Goal: Task Accomplishment & Management: Use online tool/utility

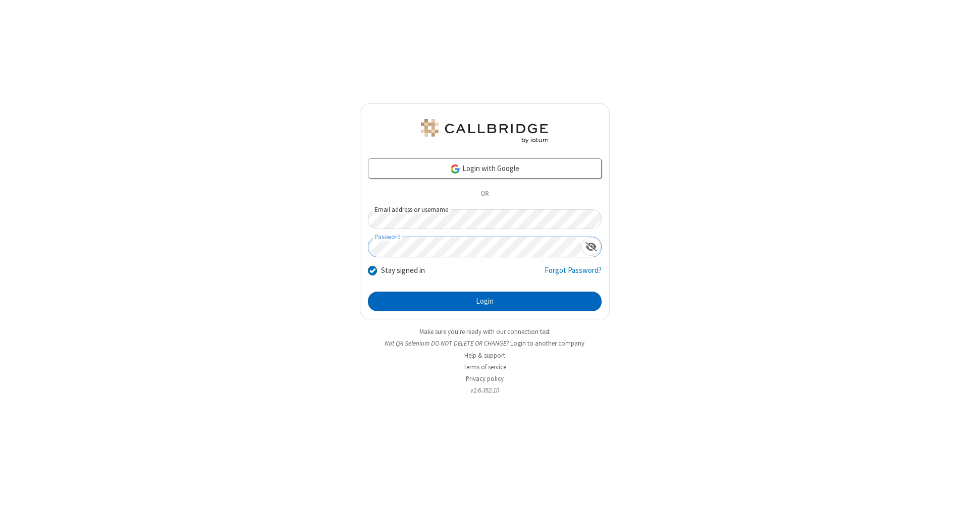
click at [485, 302] on button "Login" at bounding box center [485, 302] width 234 height 20
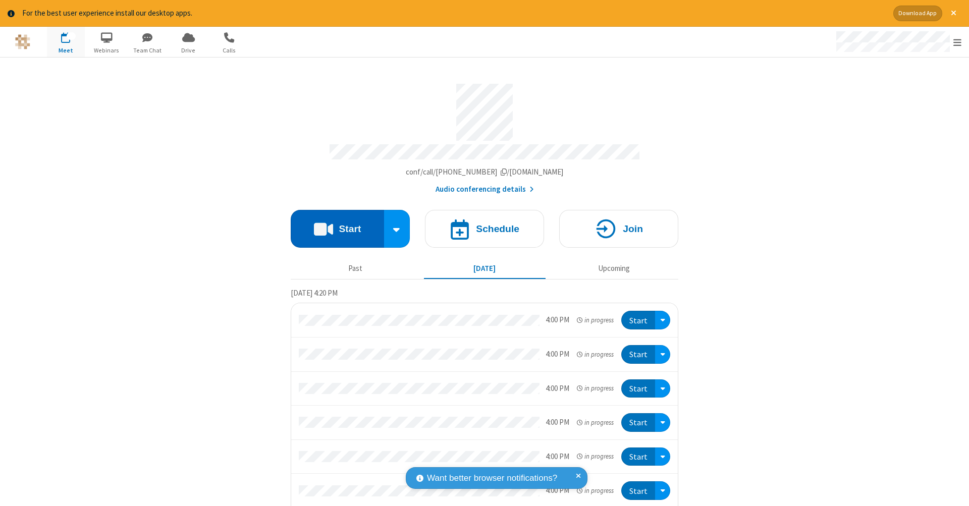
click at [333, 224] on button "Start" at bounding box center [337, 229] width 93 height 38
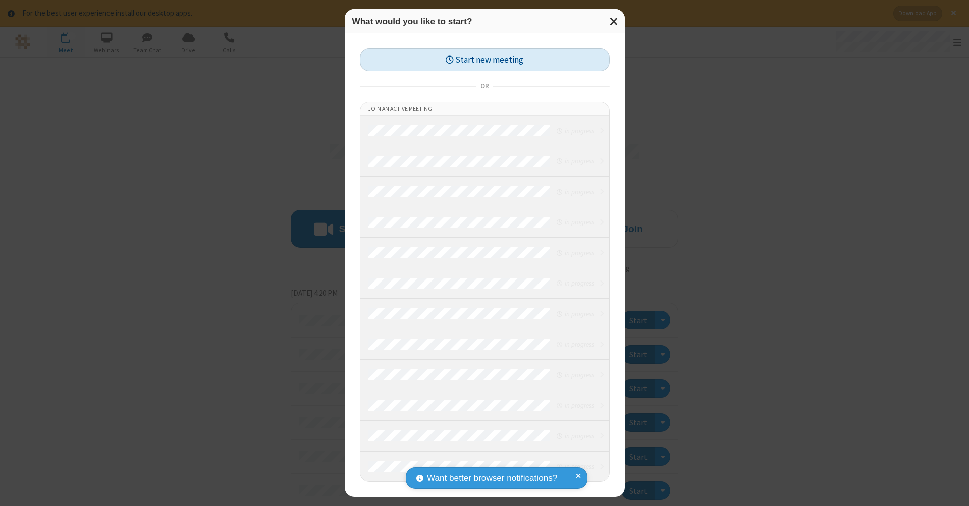
click at [485, 60] on button "Start new meeting" at bounding box center [485, 59] width 250 height 23
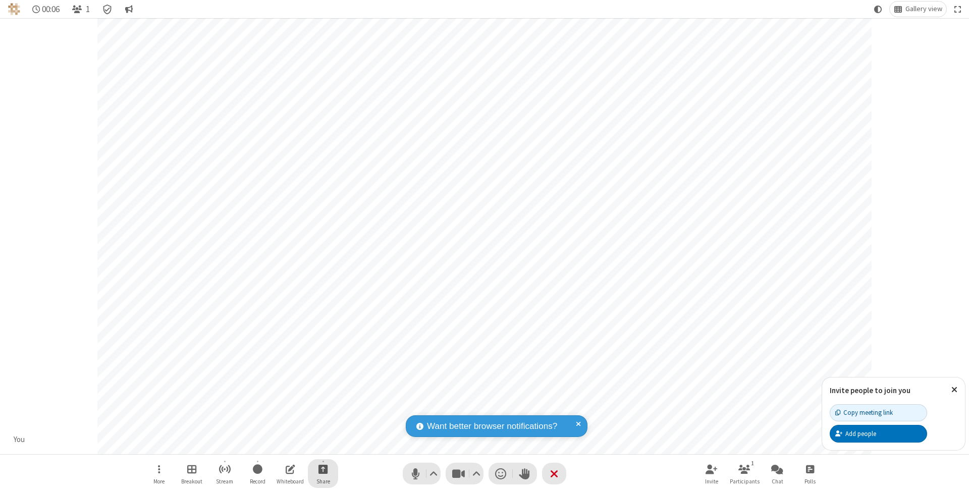
click at [323, 469] on span "Start sharing" at bounding box center [324, 469] width 10 height 13
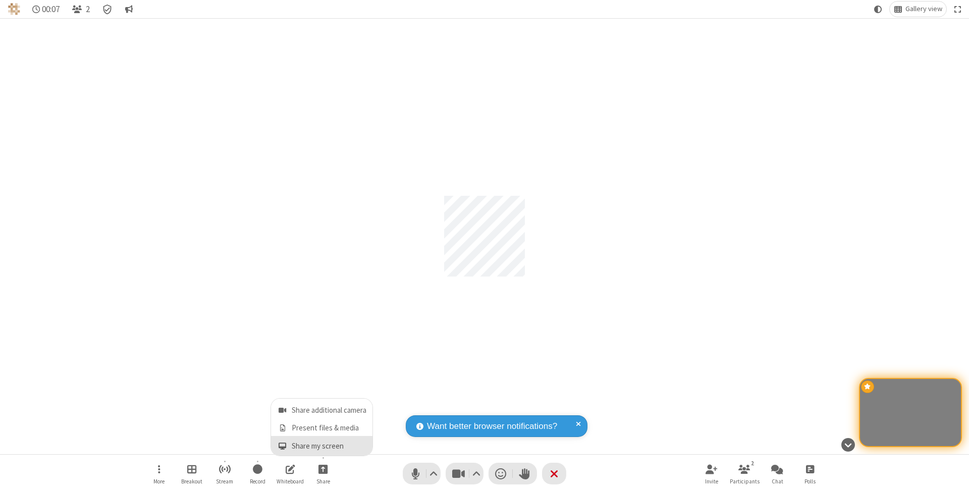
click at [282, 445] on span "Share my screen" at bounding box center [283, 446] width 12 height 9
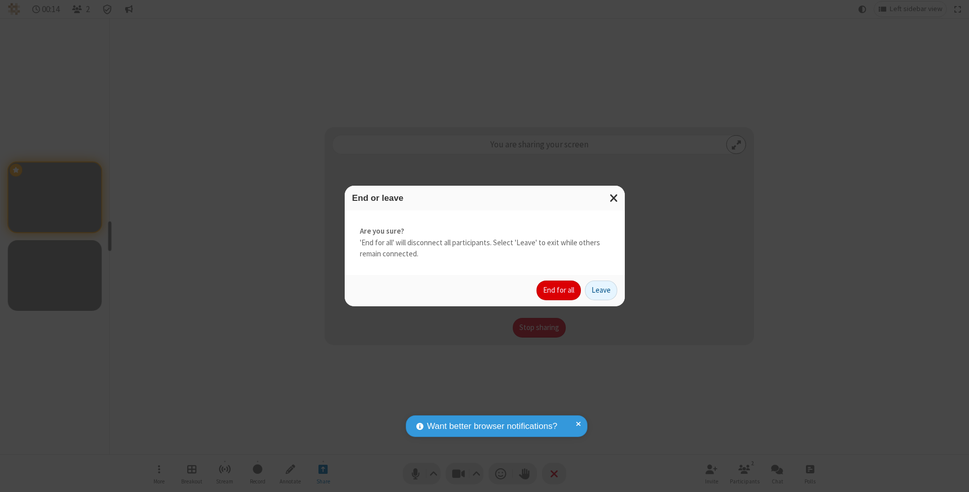
click at [559, 290] on button "End for all" at bounding box center [559, 291] width 44 height 20
